Goal: Task Accomplishment & Management: Manage account settings

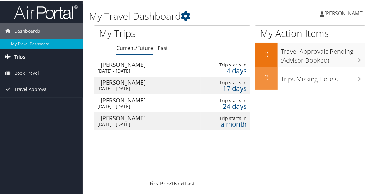
click at [17, 54] on span "Trips" at bounding box center [19, 56] width 11 height 16
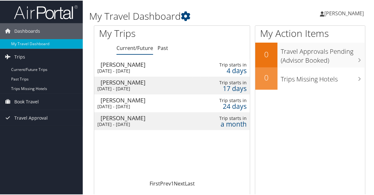
click at [324, 11] on icon at bounding box center [321, 13] width 4 height 5
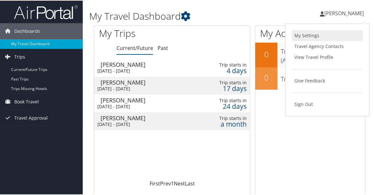
click at [304, 35] on link "My Settings" at bounding box center [326, 35] width 71 height 11
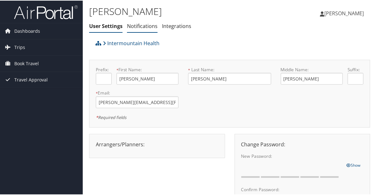
click at [147, 28] on link "Notifications" at bounding box center [142, 25] width 31 height 7
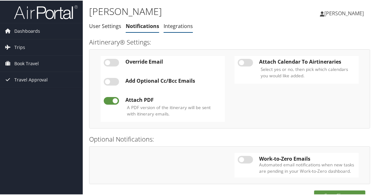
click at [168, 27] on link "Integrations" at bounding box center [177, 25] width 29 height 7
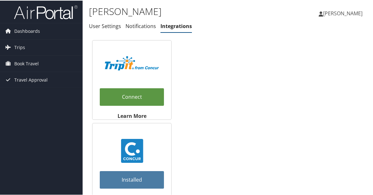
click at [328, 12] on span "[PERSON_NAME]" at bounding box center [342, 12] width 39 height 7
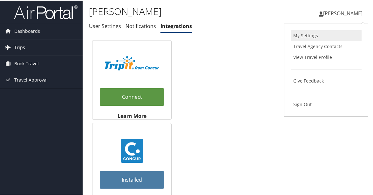
click at [304, 34] on link "My Settings" at bounding box center [326, 35] width 71 height 11
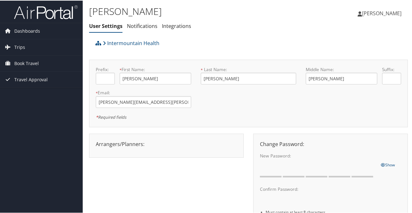
click at [373, 14] on span "[PERSON_NAME]" at bounding box center [381, 12] width 39 height 7
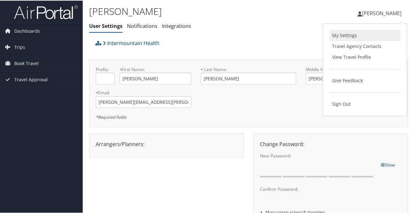
click at [344, 32] on link "My Settings" at bounding box center [364, 35] width 71 height 11
